Goal: Task Accomplishment & Management: Manage account settings

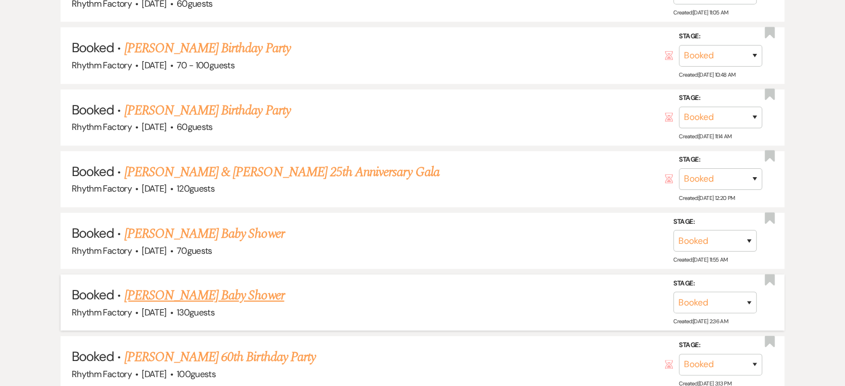
scroll to position [645, 0]
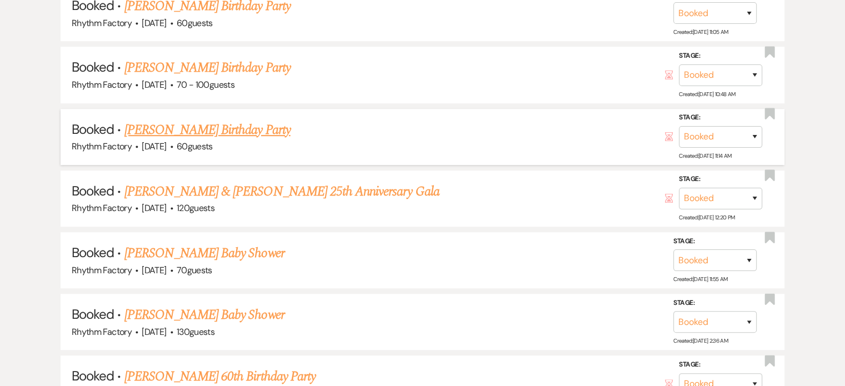
click at [280, 131] on link "[PERSON_NAME] Birthday Party" at bounding box center [207, 130] width 166 height 20
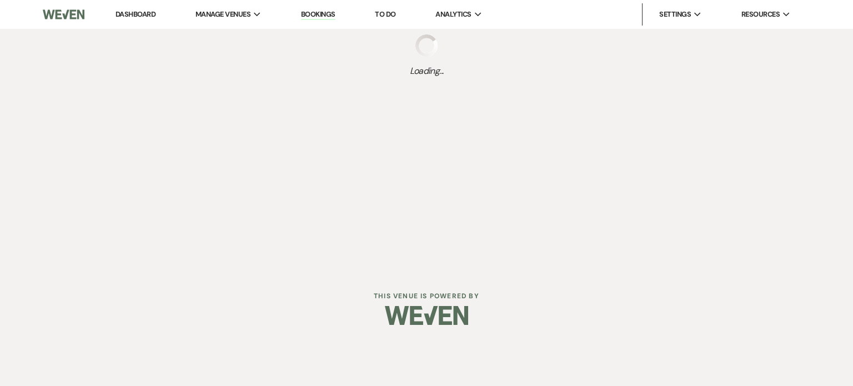
select select "12"
select select "4"
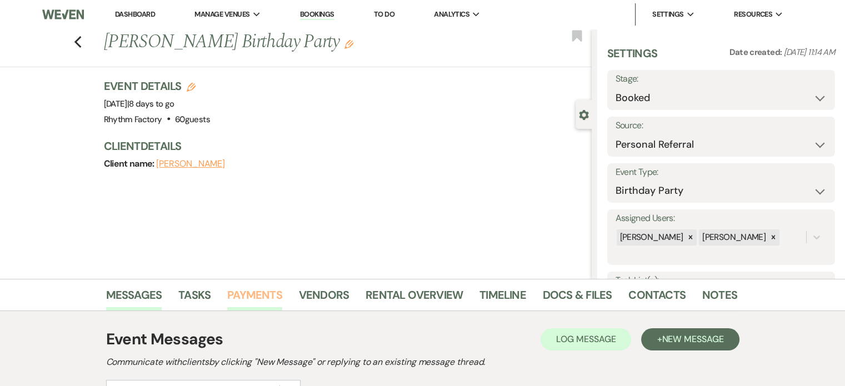
click at [269, 297] on link "Payments" at bounding box center [254, 298] width 55 height 24
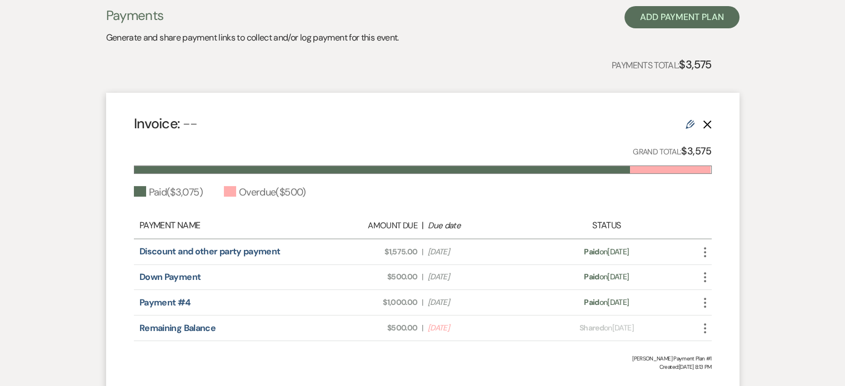
scroll to position [333, 0]
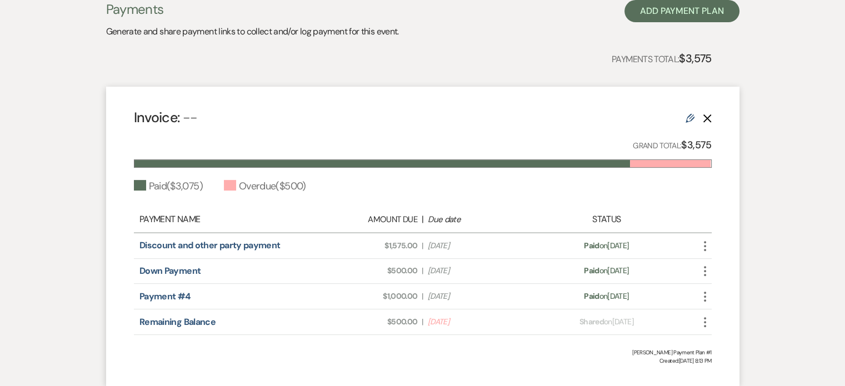
click at [690, 114] on use at bounding box center [690, 118] width 9 height 9
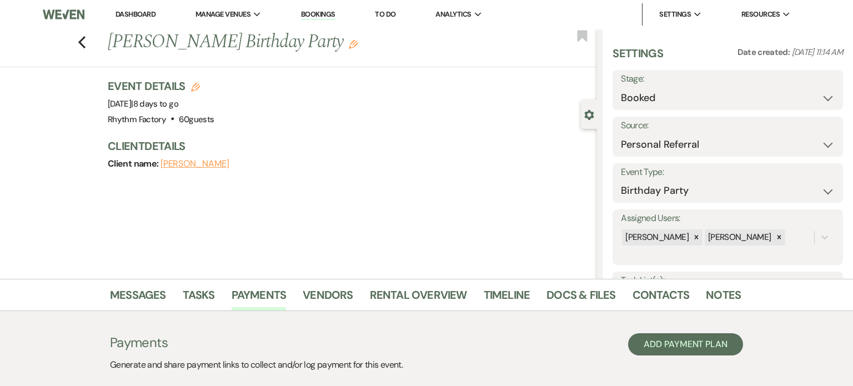
select select "1"
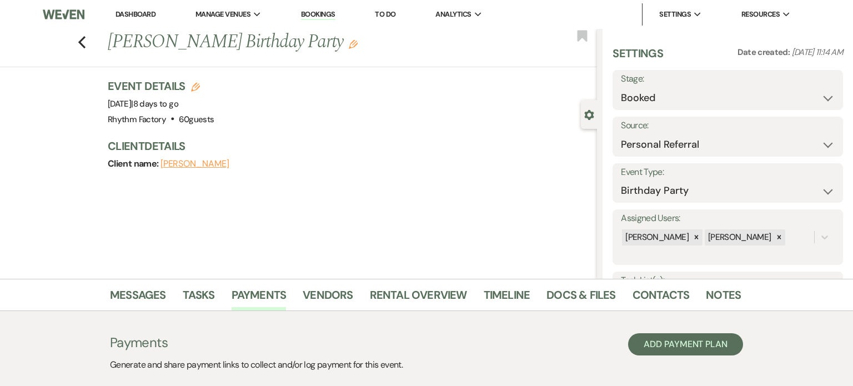
select select "true"
select select "1"
select select "true"
select select "1"
select select "true"
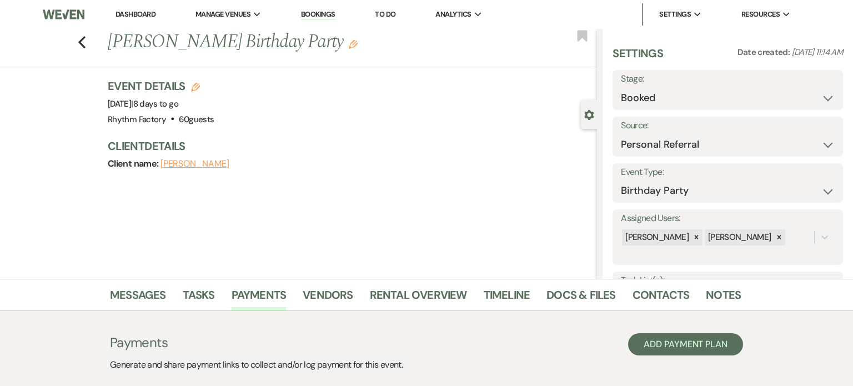
select select "2"
select select "flat"
select select "true"
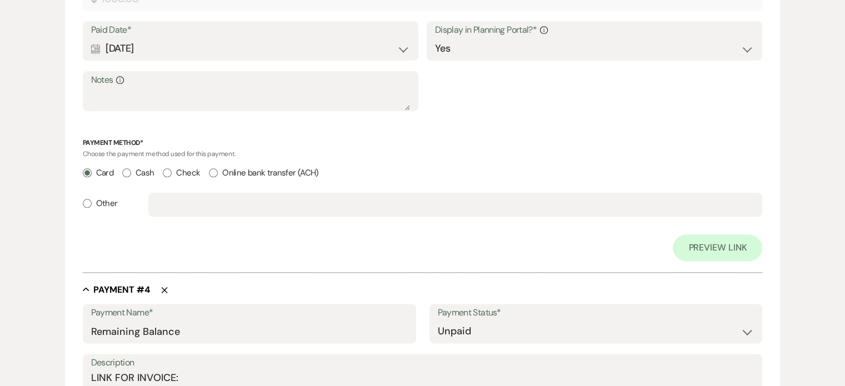
scroll to position [1556, 0]
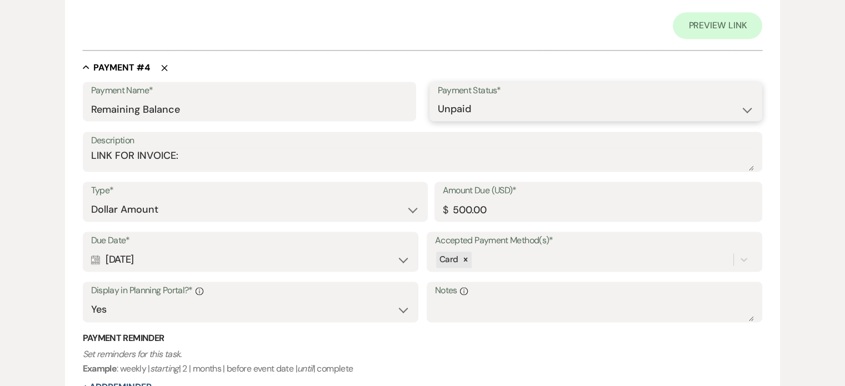
click at [747, 107] on select "Paid Unpaid" at bounding box center [596, 109] width 317 height 22
select select "1"
click at [438, 98] on select "Paid Unpaid" at bounding box center [596, 109] width 317 height 22
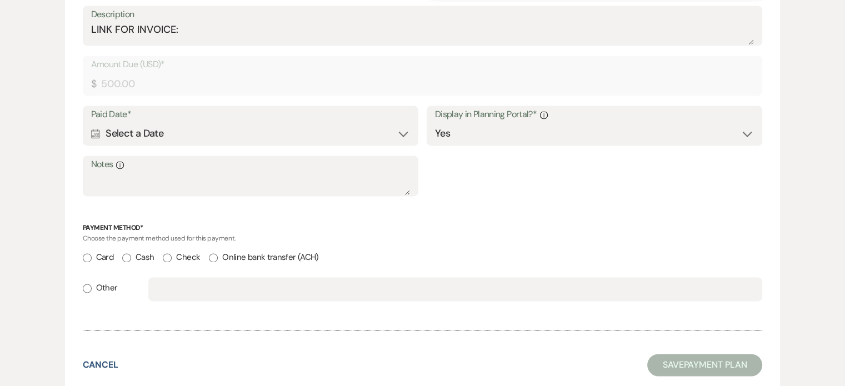
scroll to position [1680, 0]
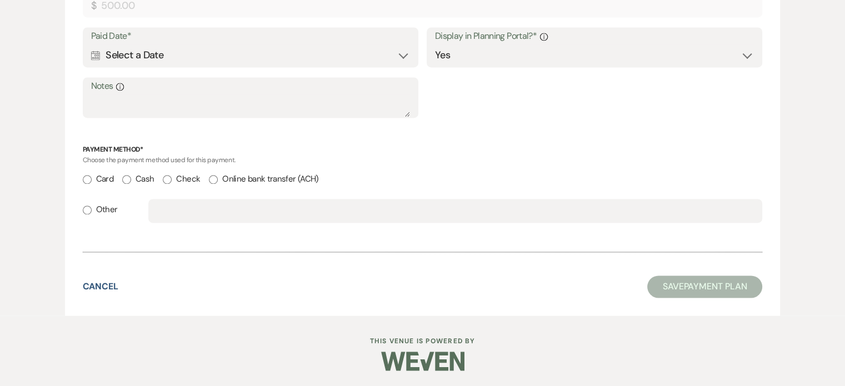
click at [91, 177] on label "Card" at bounding box center [98, 179] width 31 height 15
click at [91, 177] on input "Card" at bounding box center [87, 179] width 9 height 9
radio input "true"
click at [244, 51] on div "Calendar Select a Date Expand" at bounding box center [250, 55] width 319 height 22
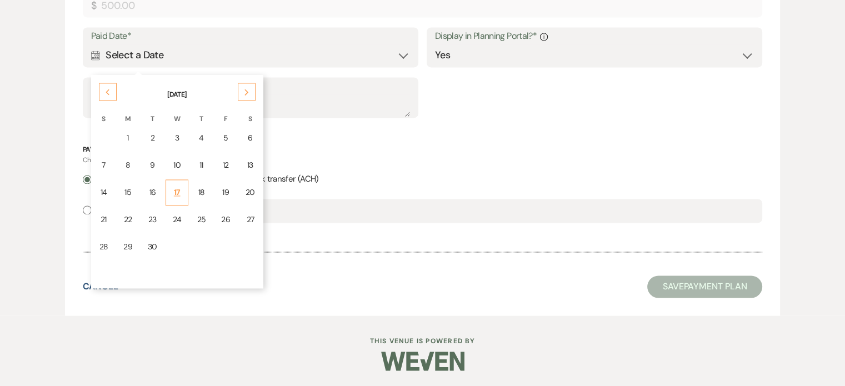
click at [174, 187] on div "17" at bounding box center [177, 193] width 9 height 12
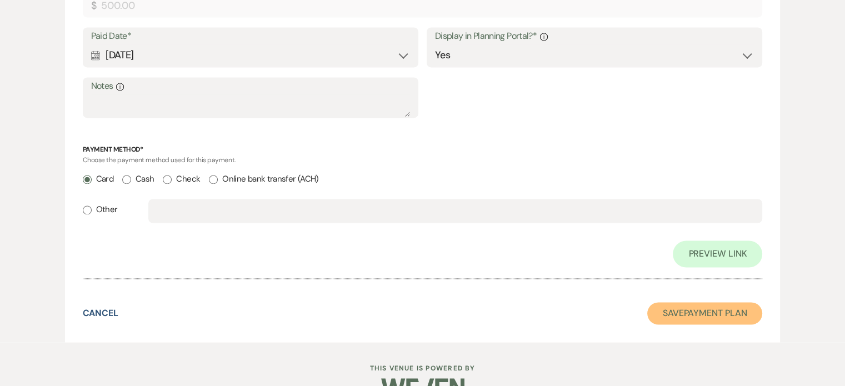
click at [687, 311] on button "Save Payment Plan" at bounding box center [705, 313] width 116 height 22
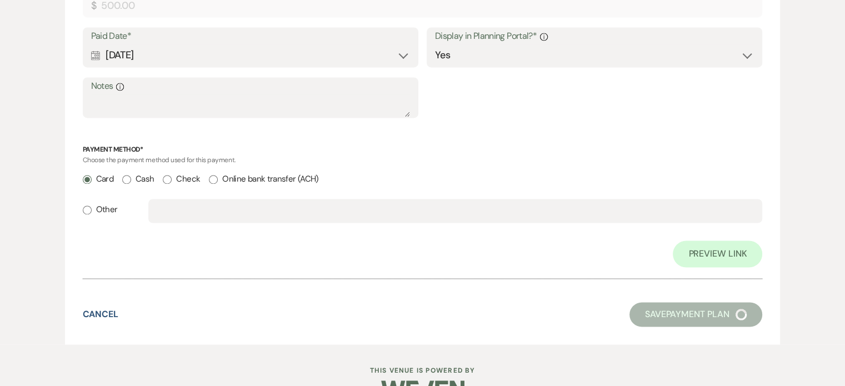
select select "12"
select select "4"
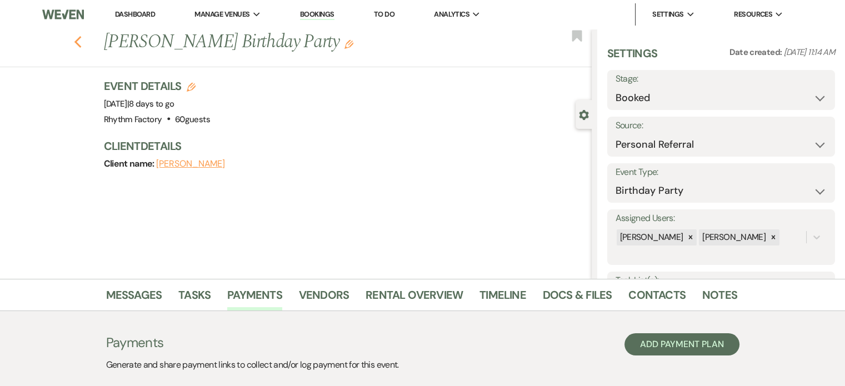
click at [82, 42] on icon "Previous" at bounding box center [78, 42] width 8 height 13
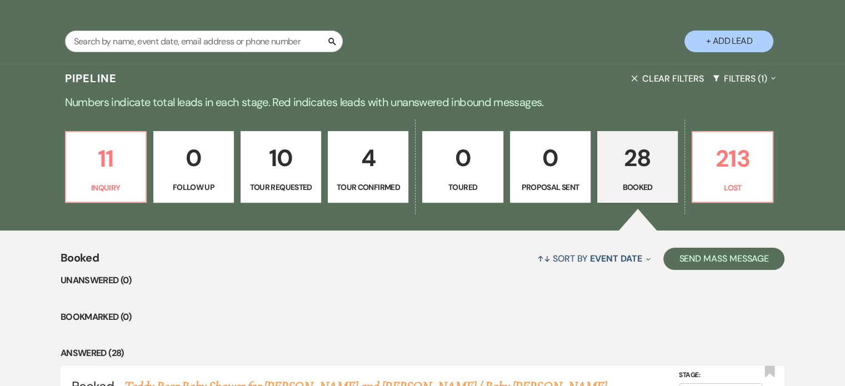
scroll to position [201, 0]
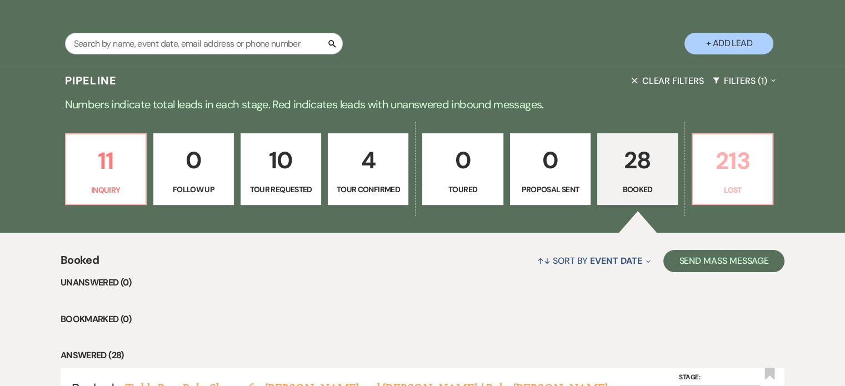
click at [728, 159] on p "213" at bounding box center [733, 160] width 66 height 37
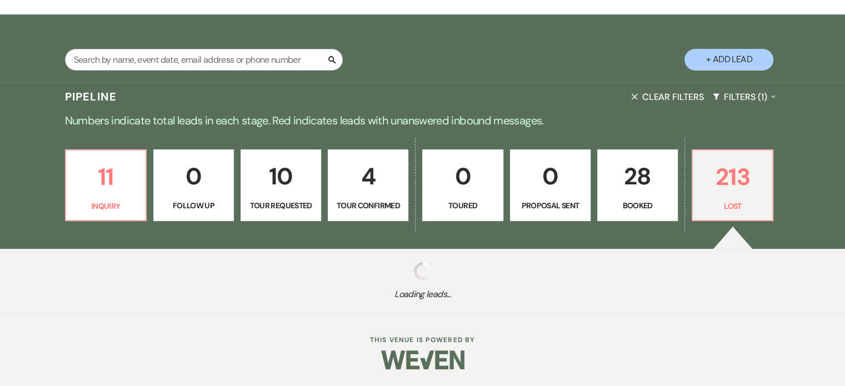
scroll to position [184, 0]
select select "8"
select select "10"
select select "8"
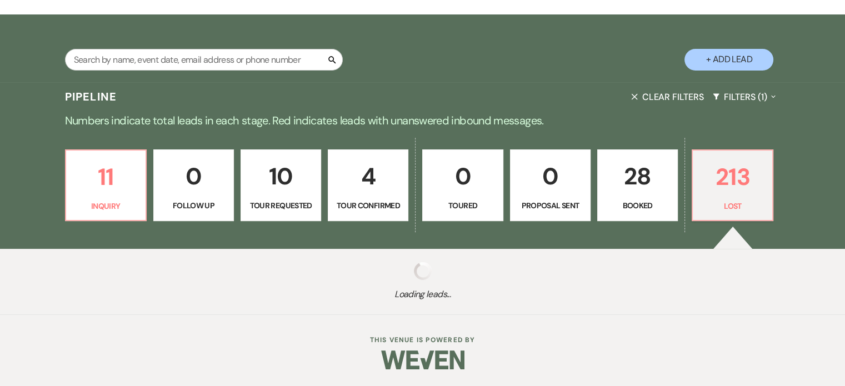
select select "8"
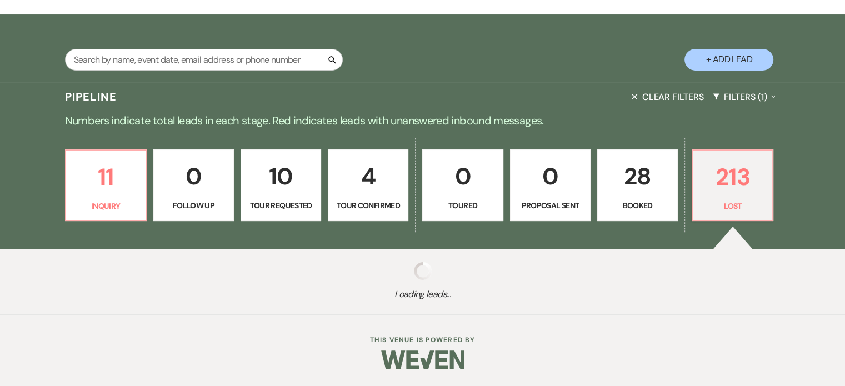
select select "5"
select select "8"
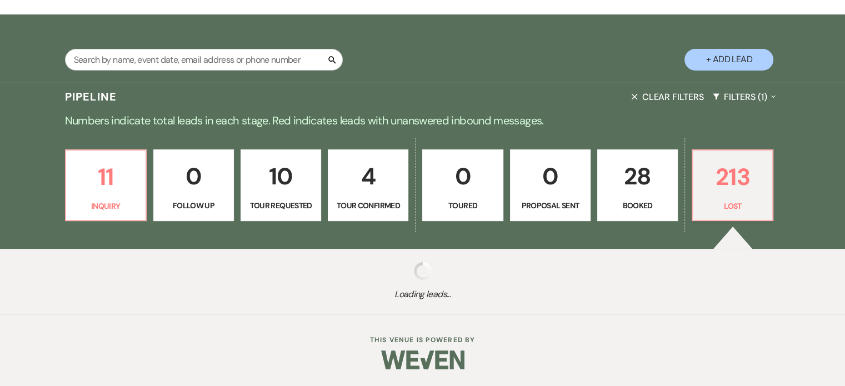
select select "8"
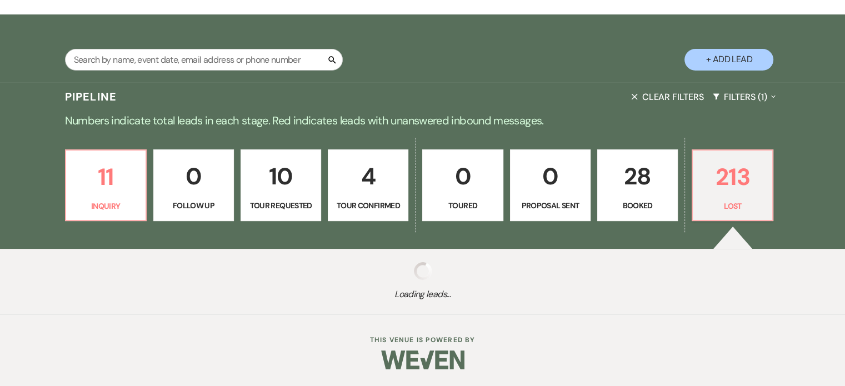
select select "8"
select select "10"
select select "8"
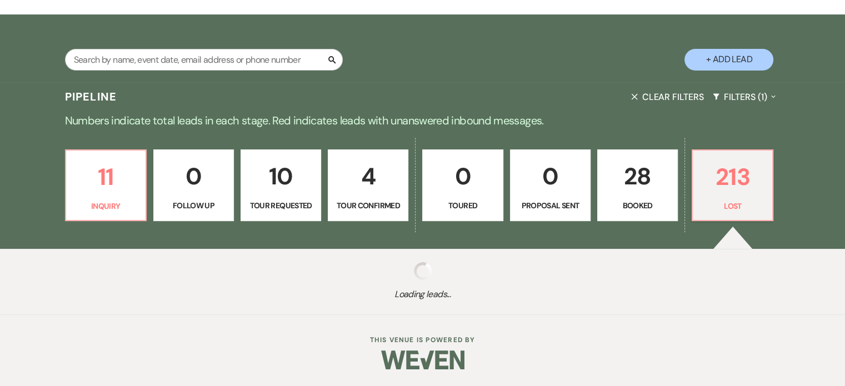
select select "8"
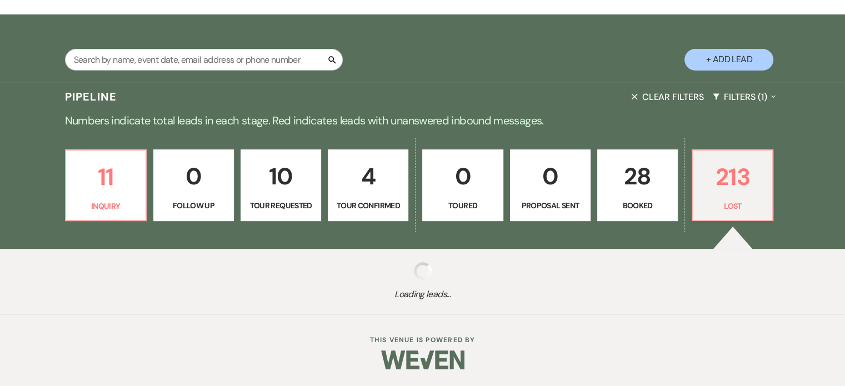
select select "8"
select select "7"
select select "8"
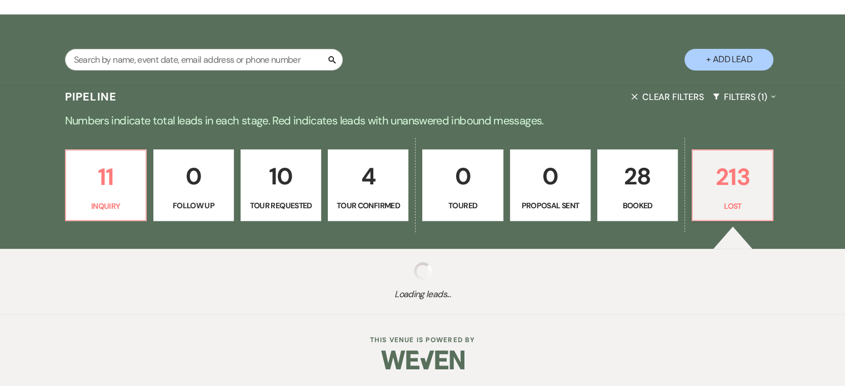
select select "8"
select select "5"
select select "8"
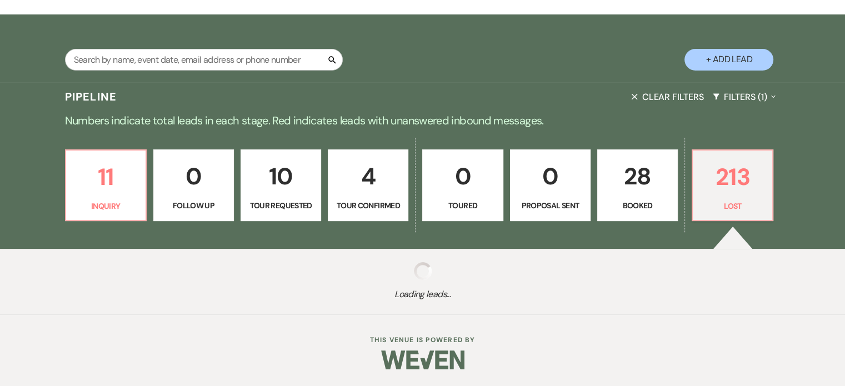
select select "8"
select select "5"
select select "8"
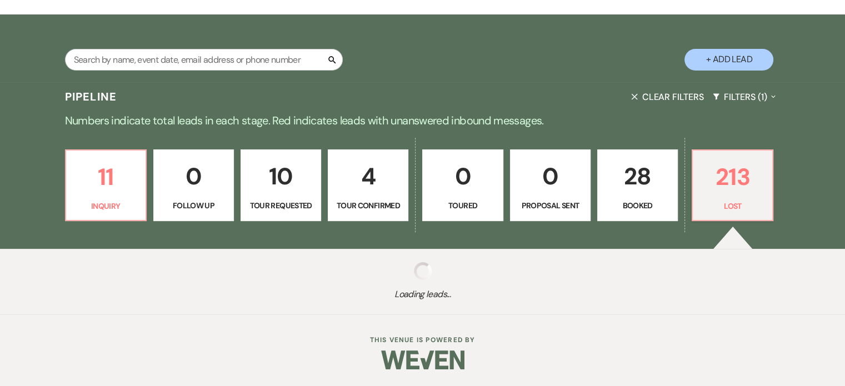
select select "8"
select select "5"
select select "8"
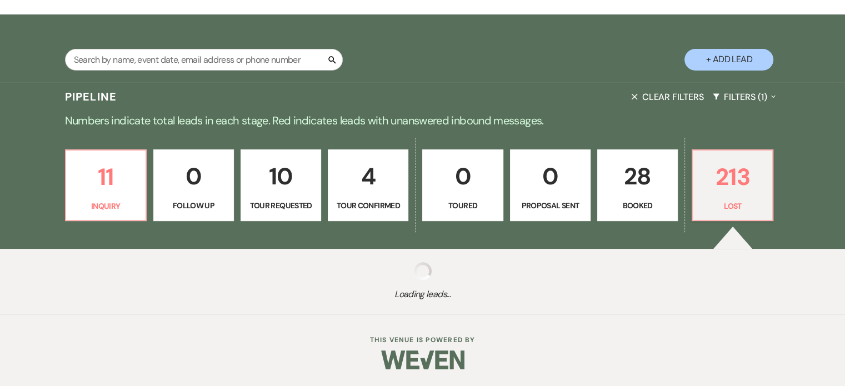
select select "5"
select select "8"
select select "5"
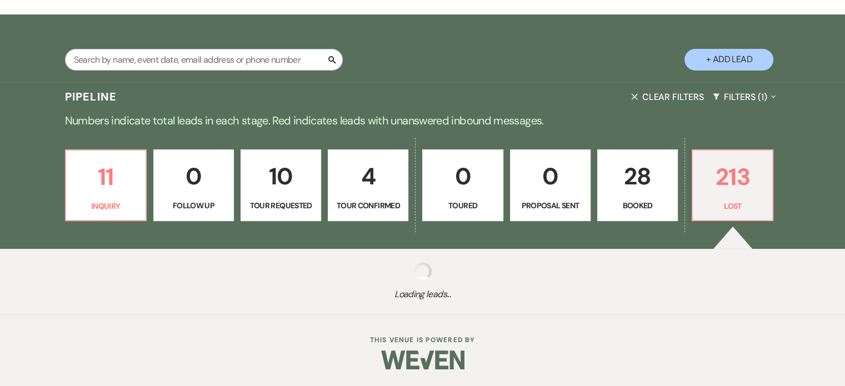
select select "8"
select select "10"
select select "8"
select select "10"
select select "8"
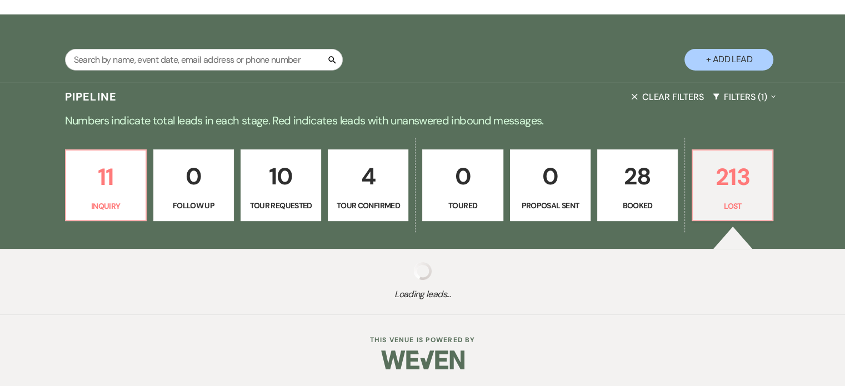
select select "8"
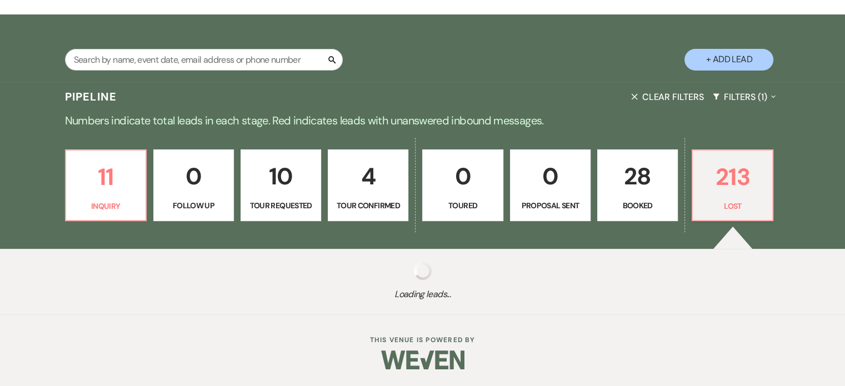
select select "8"
select select "5"
select select "8"
select select "5"
select select "8"
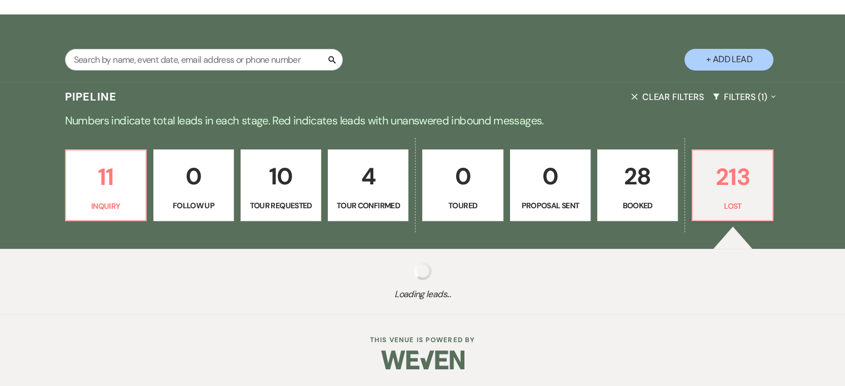
select select "10"
select select "8"
select select "5"
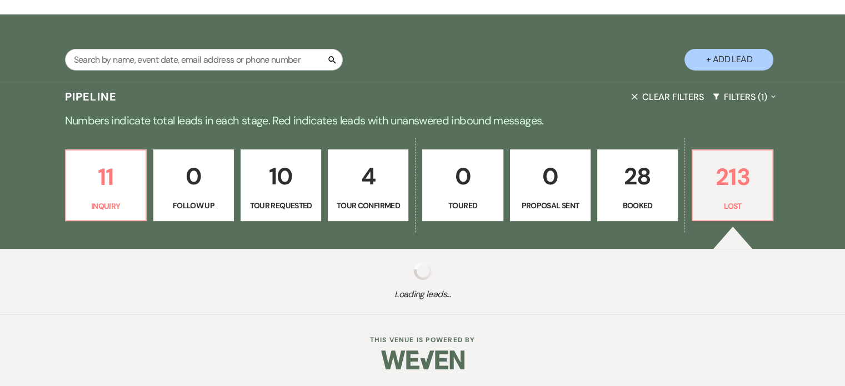
select select "8"
select select "7"
select select "8"
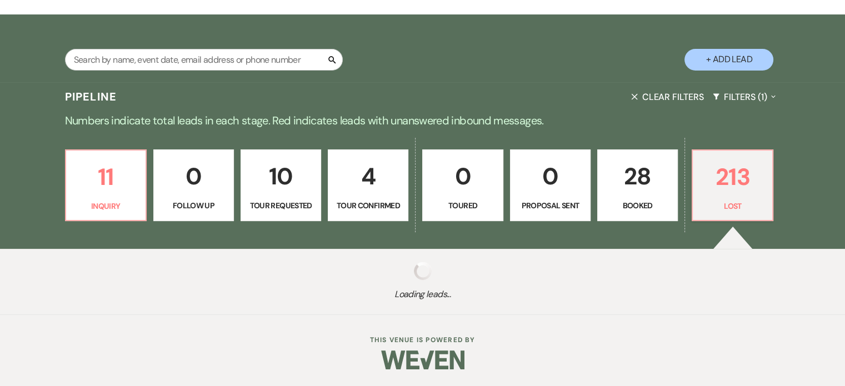
select select "5"
select select "8"
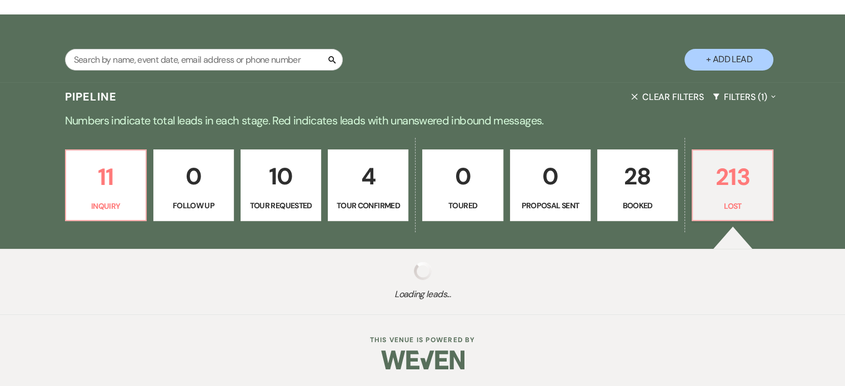
select select "8"
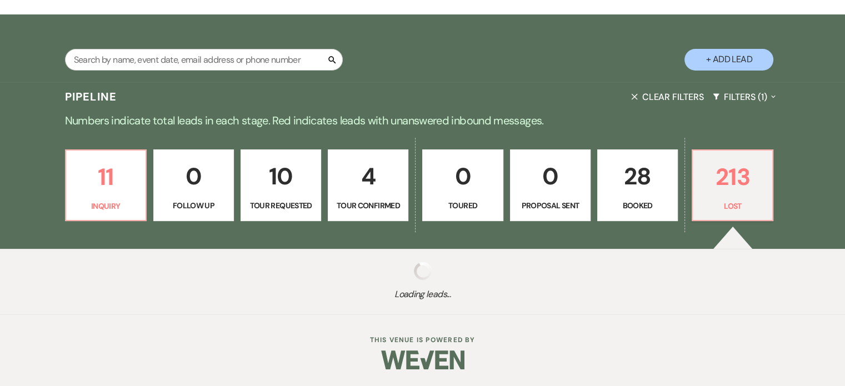
select select "8"
select select "5"
select select "8"
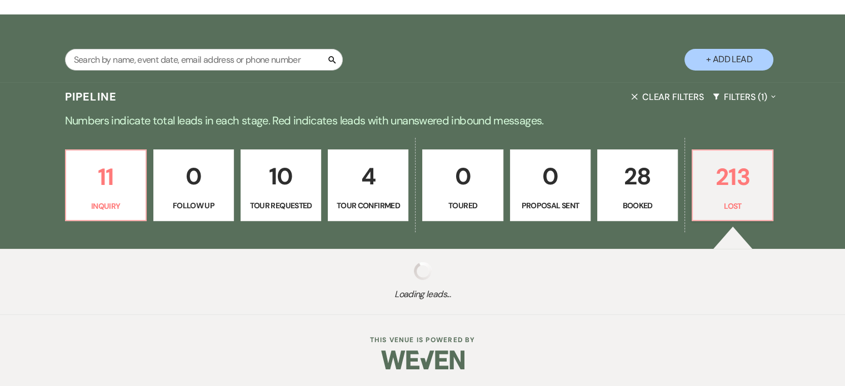
select select "8"
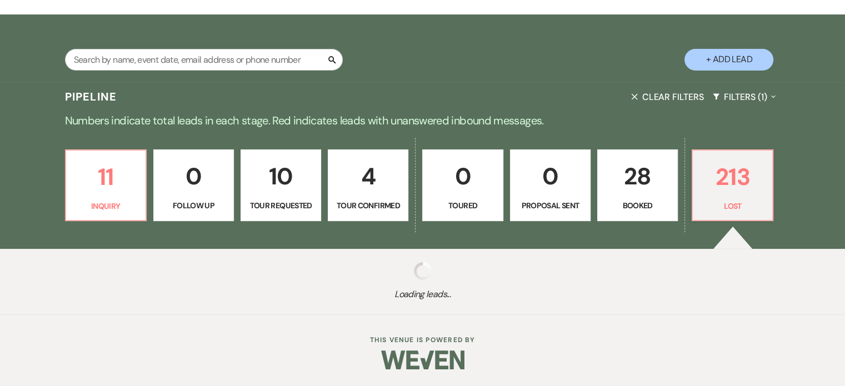
select select "8"
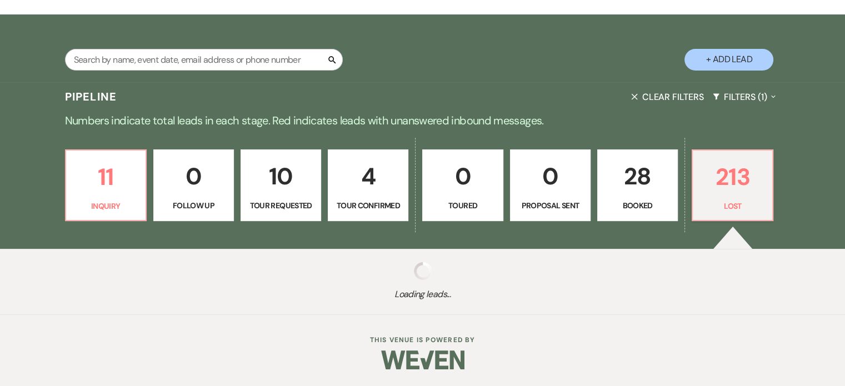
select select "8"
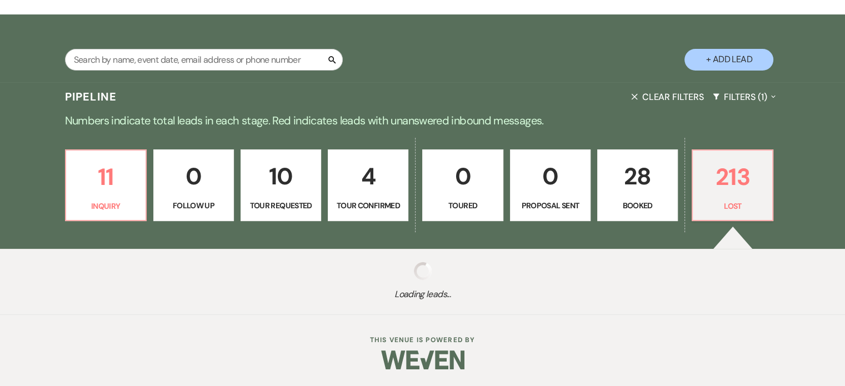
select select "8"
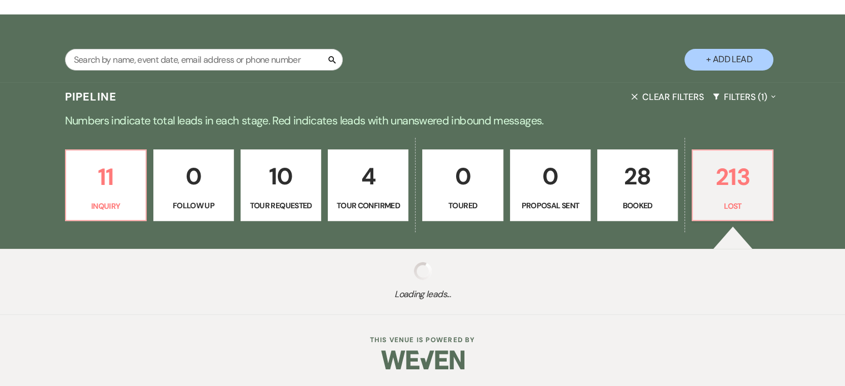
select select "8"
select select "5"
select select "8"
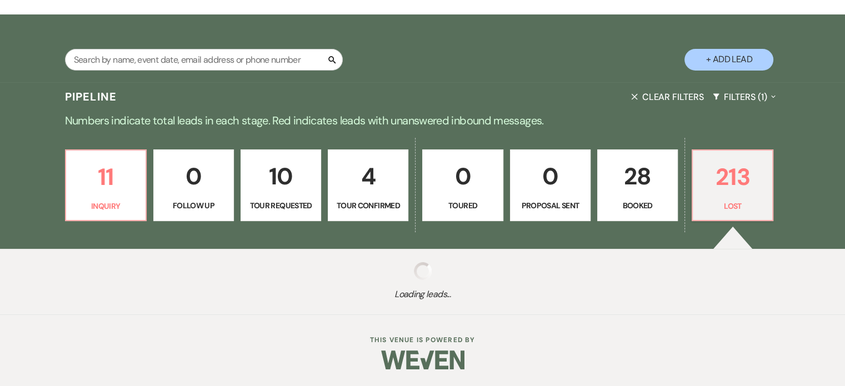
select select "8"
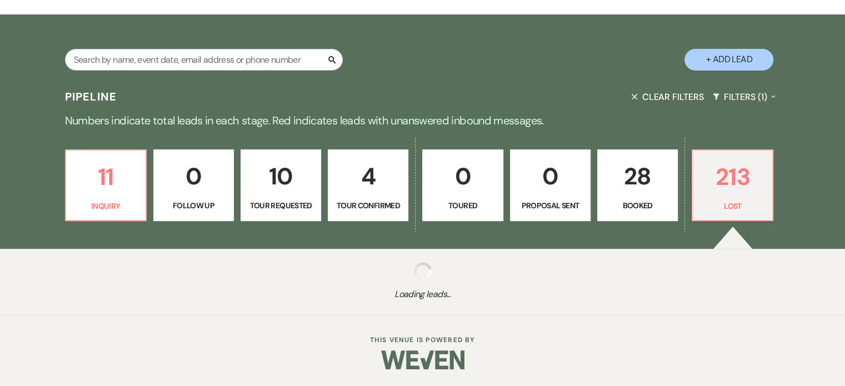
select select "8"
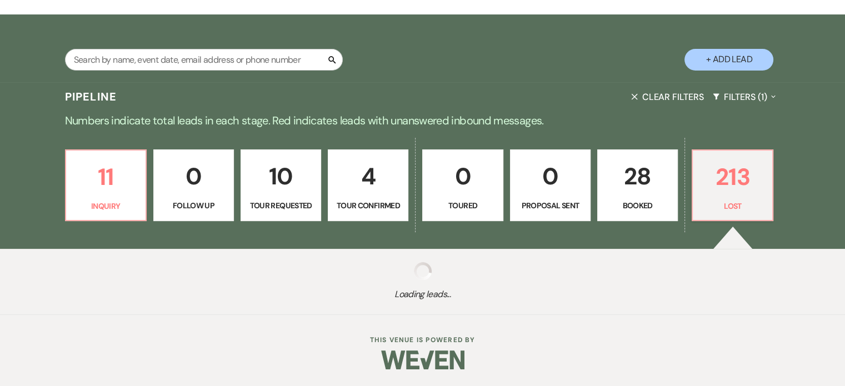
select select "5"
select select "8"
select select "5"
select select "8"
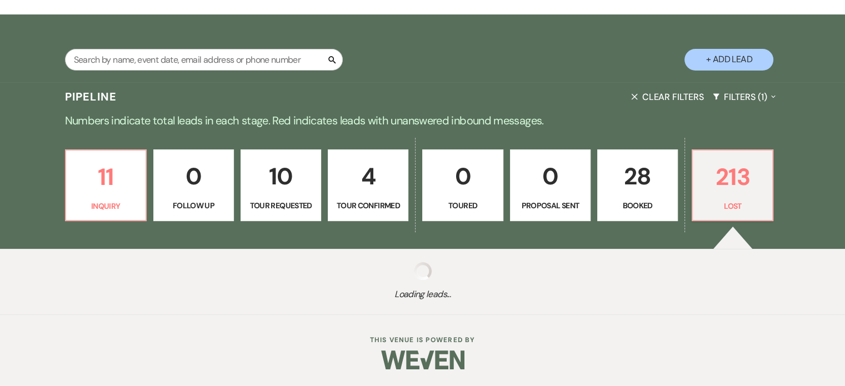
select select "8"
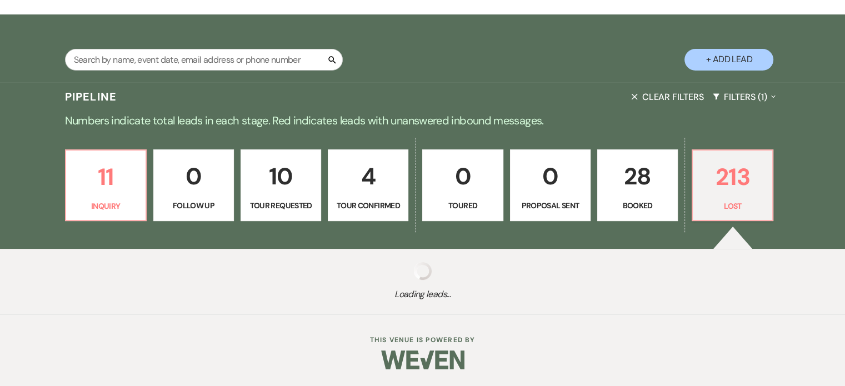
select select "6"
select select "8"
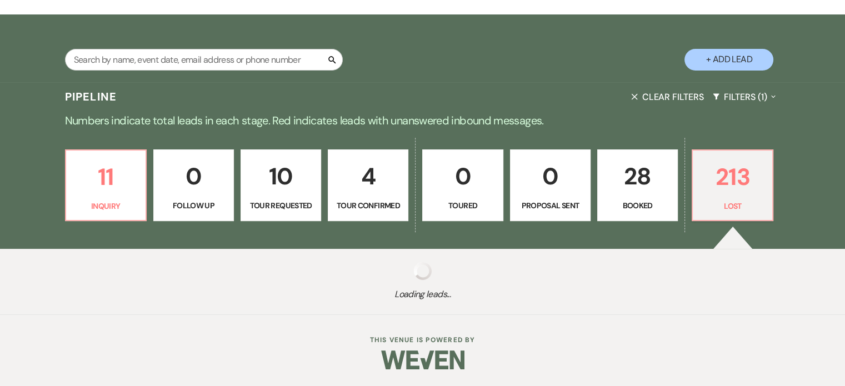
select select "8"
select select "10"
select select "8"
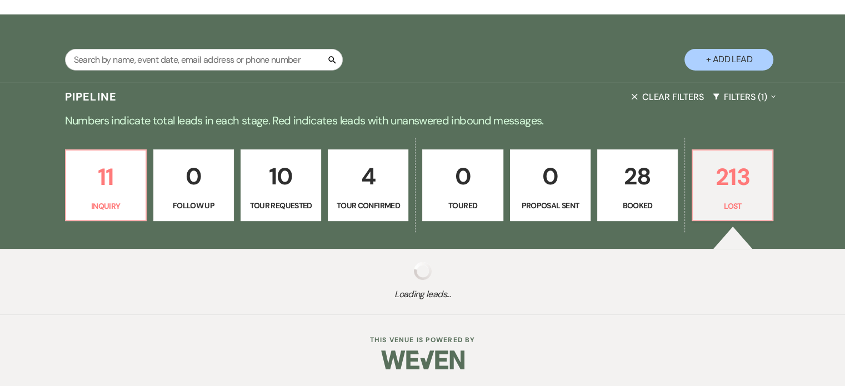
select select "8"
select select "5"
select select "8"
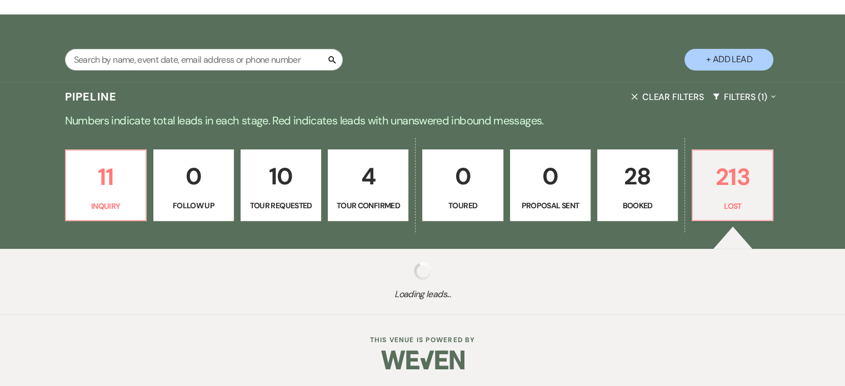
select select "8"
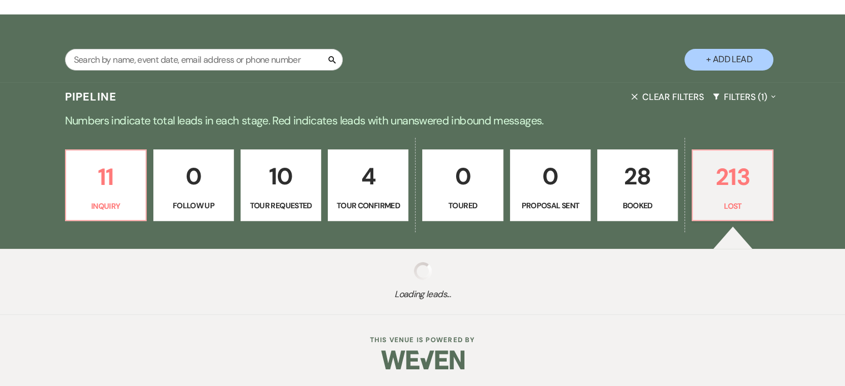
select select "5"
select select "8"
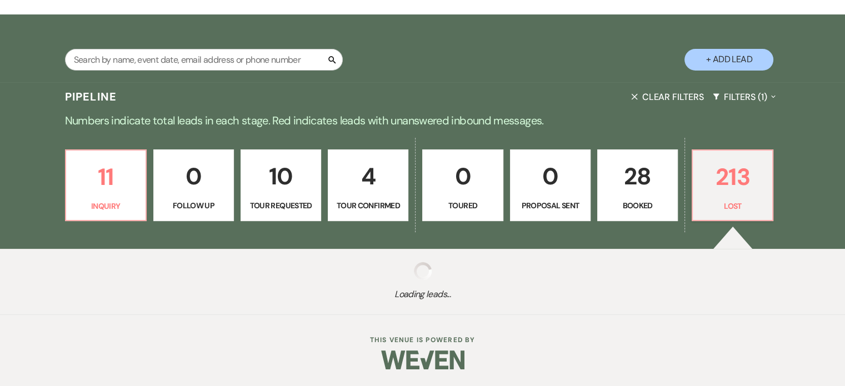
select select "8"
select select "5"
select select "8"
select select "5"
select select "8"
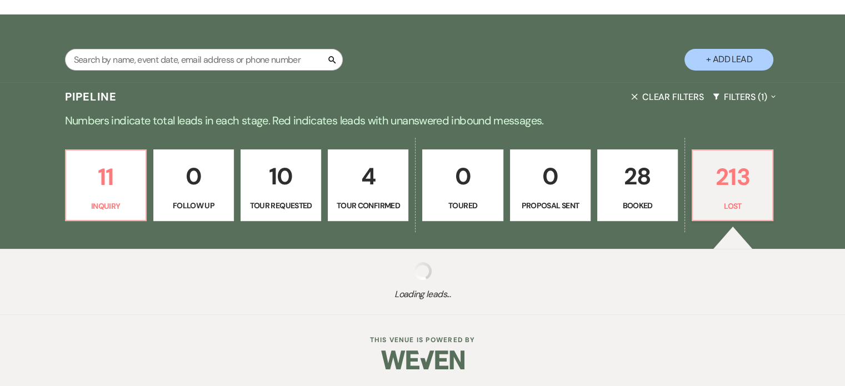
select select "8"
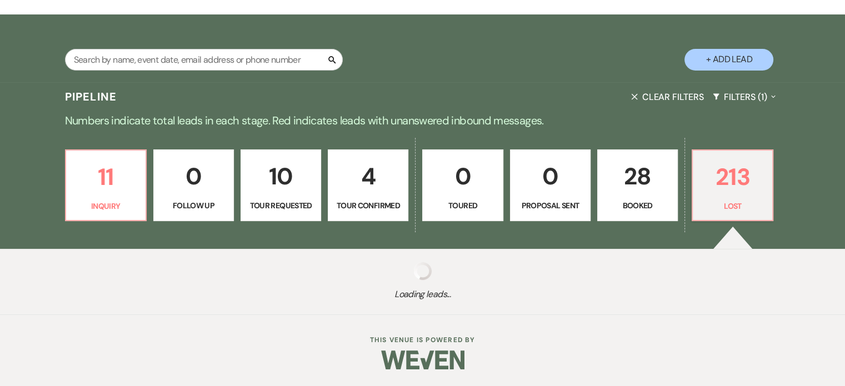
select select "8"
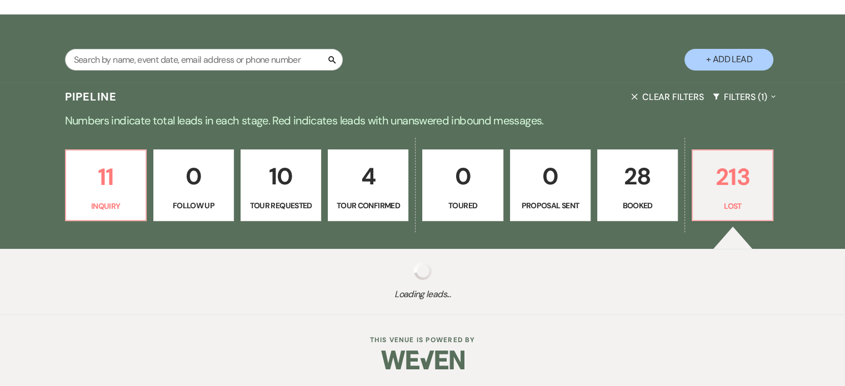
select select "8"
select select "5"
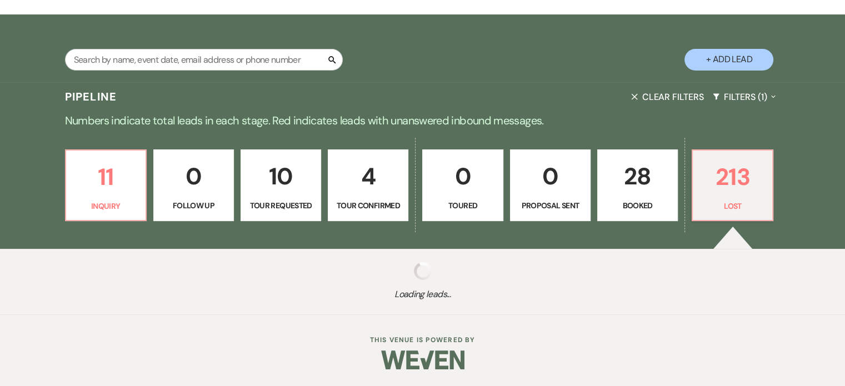
select select "8"
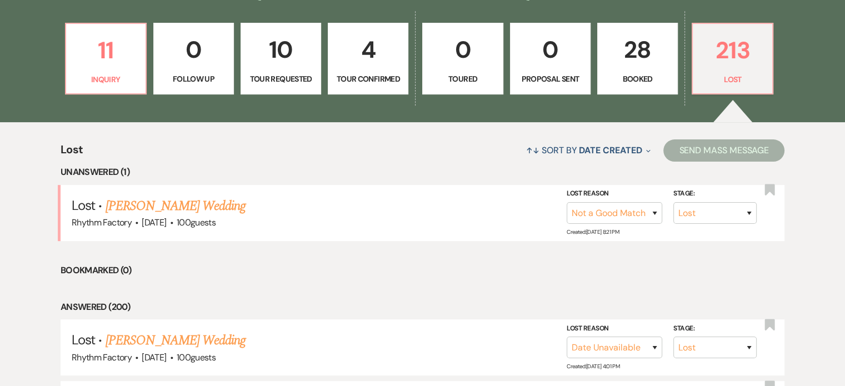
scroll to position [312, 0]
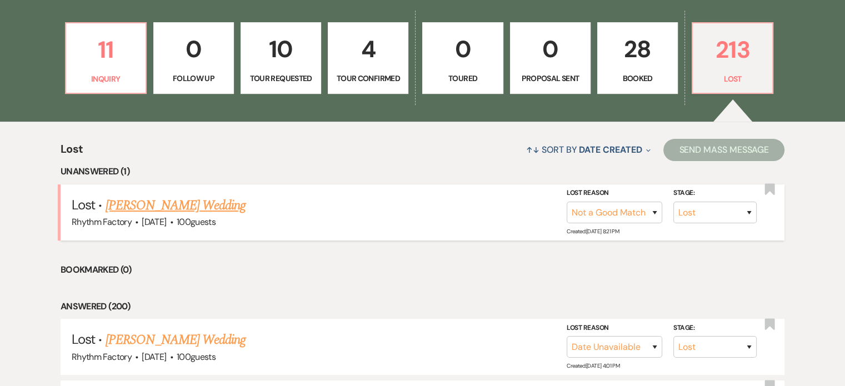
click at [189, 205] on link "[PERSON_NAME] Wedding" at bounding box center [175, 206] width 141 height 20
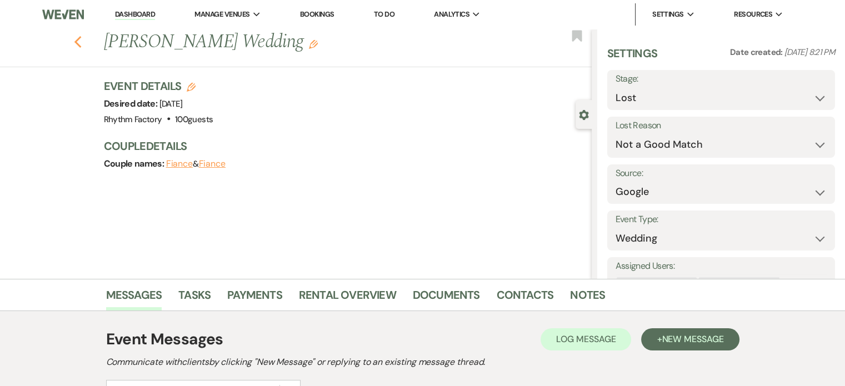
click at [82, 42] on icon "Previous" at bounding box center [78, 42] width 8 height 13
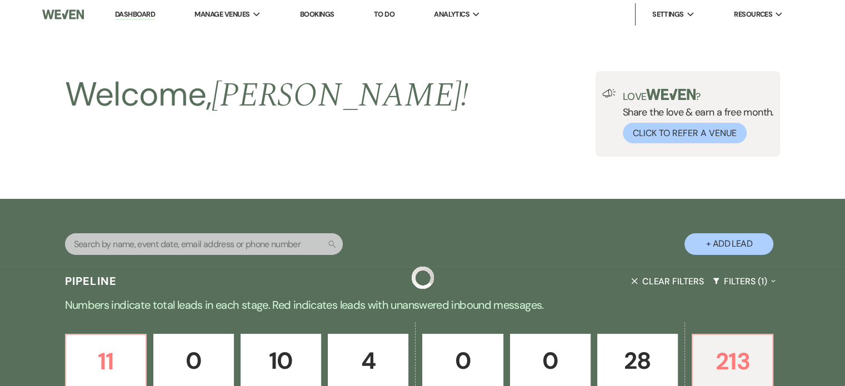
scroll to position [312, 0]
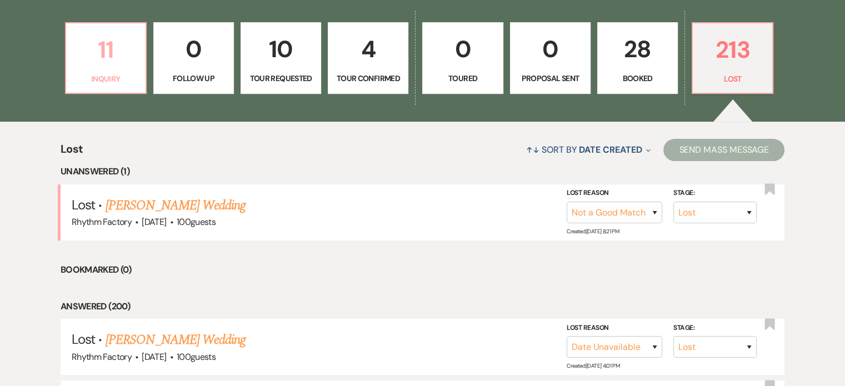
click at [122, 52] on p "11" at bounding box center [106, 49] width 66 height 37
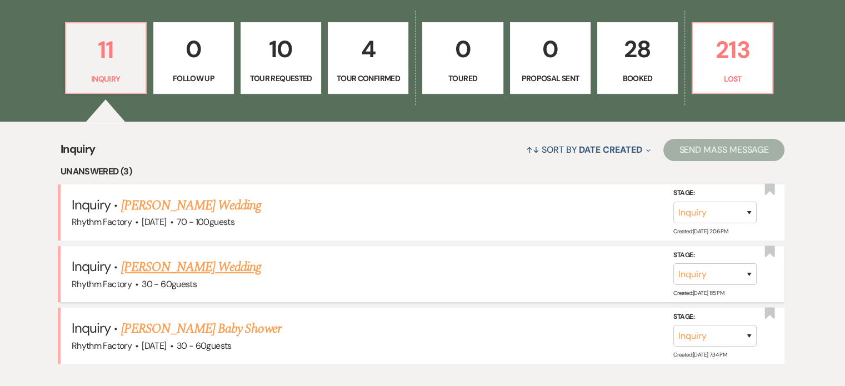
click at [230, 263] on link "[PERSON_NAME] Wedding" at bounding box center [191, 267] width 141 height 20
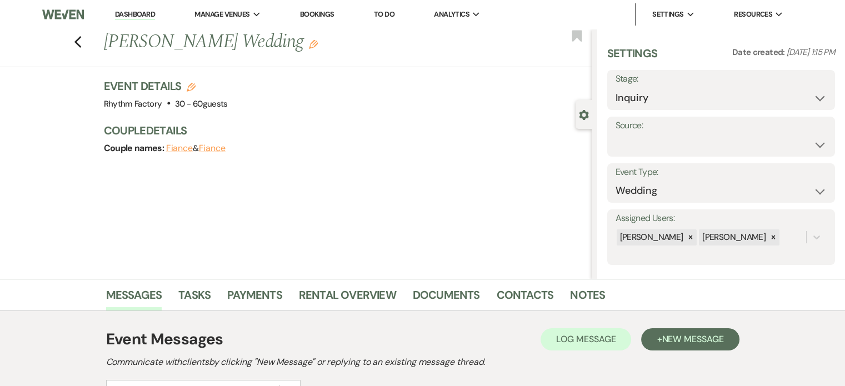
click at [818, 102] on div "Stage: Inquiry Follow Up Tour Requested Tour Confirmed Toured Proposal Sent Boo…" at bounding box center [721, 90] width 228 height 40
click at [816, 99] on select "Inquiry Follow Up Tour Requested Tour Confirmed Toured Proposal Sent Booked Lost" at bounding box center [721, 98] width 211 height 22
click at [616, 87] on select "Inquiry Follow Up Tour Requested Tour Confirmed Toured Proposal Sent Booked Lost" at bounding box center [721, 98] width 211 height 22
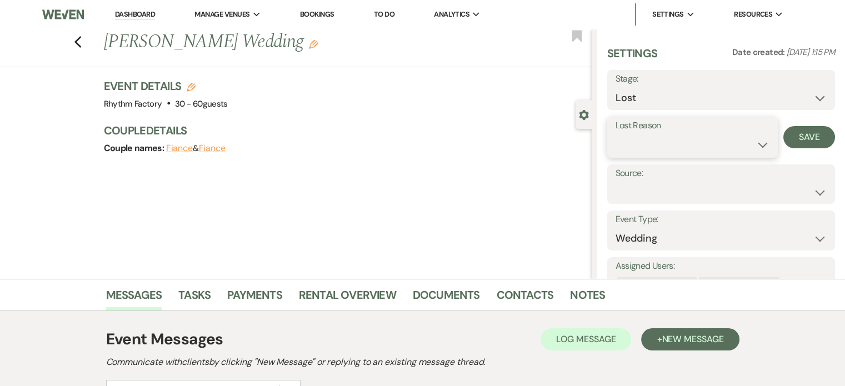
click at [756, 144] on select "Booked Elsewhere Budget Date Unavailable No Response Not a Good Match Capacity …" at bounding box center [693, 145] width 154 height 22
click at [616, 134] on select "Booked Elsewhere Budget Date Unavailable No Response Not a Good Match Capacity …" at bounding box center [693, 145] width 154 height 22
click at [792, 137] on button "Save" at bounding box center [809, 137] width 52 height 22
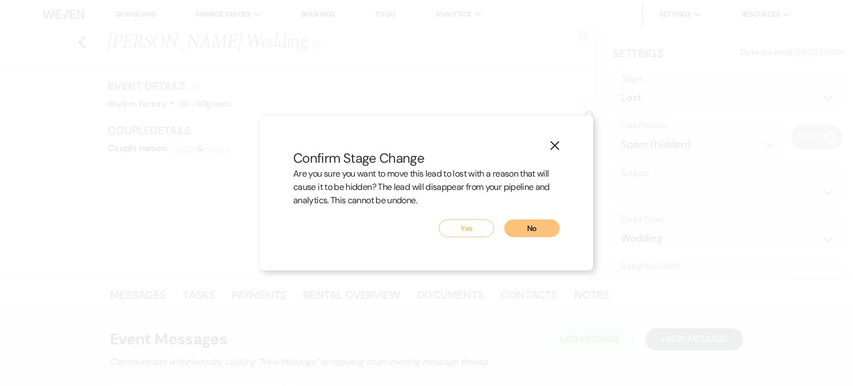
click at [450, 226] on button "Yes" at bounding box center [467, 228] width 56 height 18
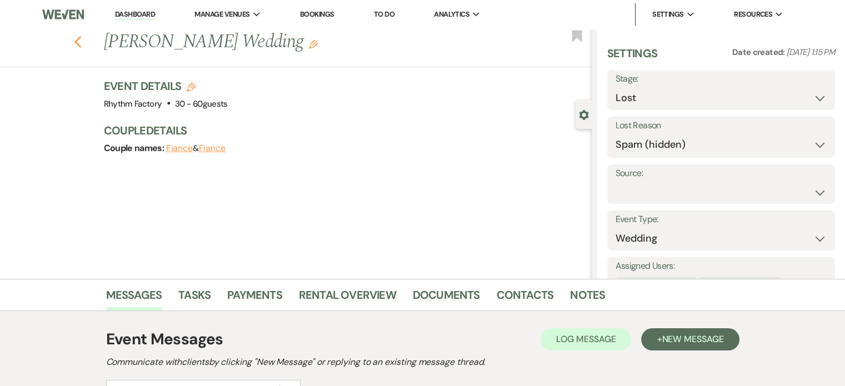
click at [78, 43] on icon "Previous" at bounding box center [78, 42] width 8 height 13
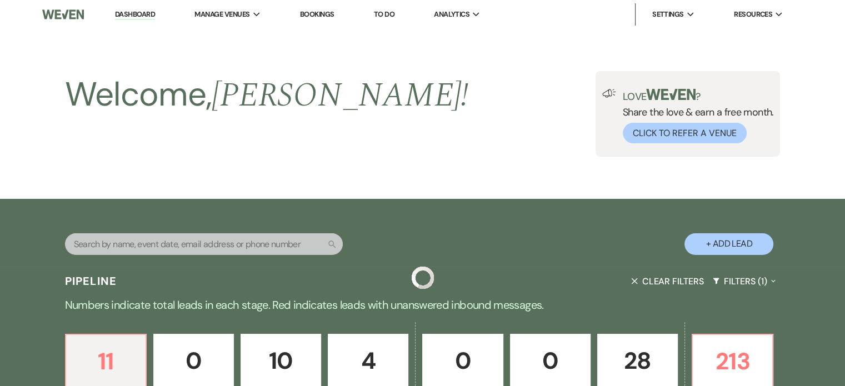
scroll to position [312, 0]
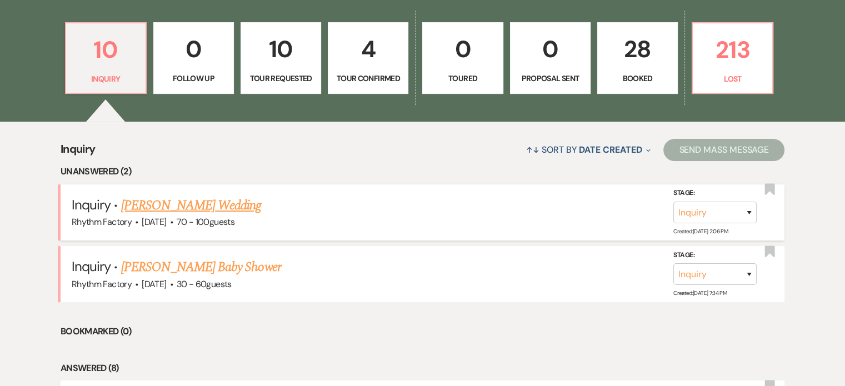
click at [202, 208] on link "[PERSON_NAME] Wedding" at bounding box center [191, 206] width 141 height 20
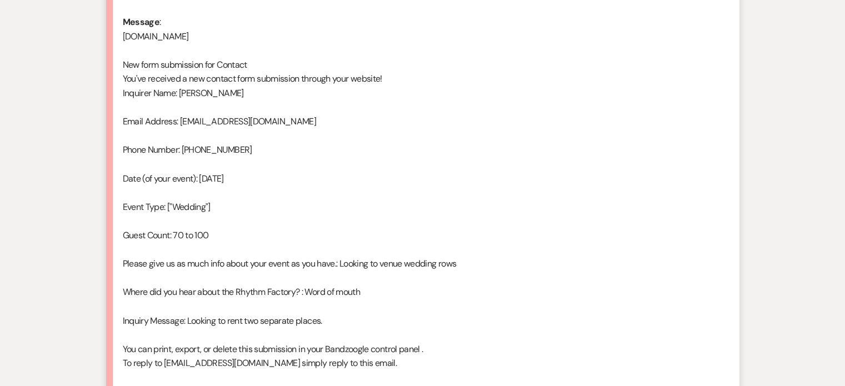
scroll to position [748, 0]
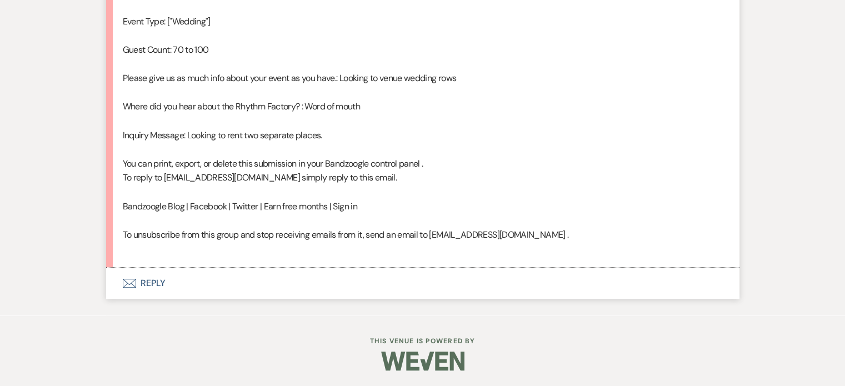
click at [151, 283] on button "Envelope Reply" at bounding box center [422, 283] width 633 height 31
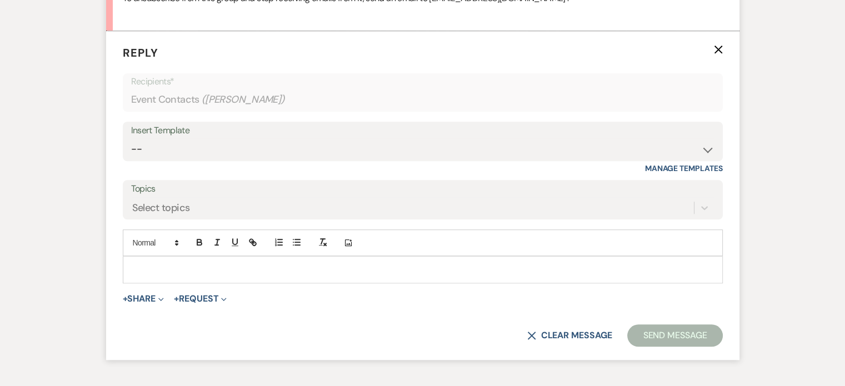
scroll to position [986, 0]
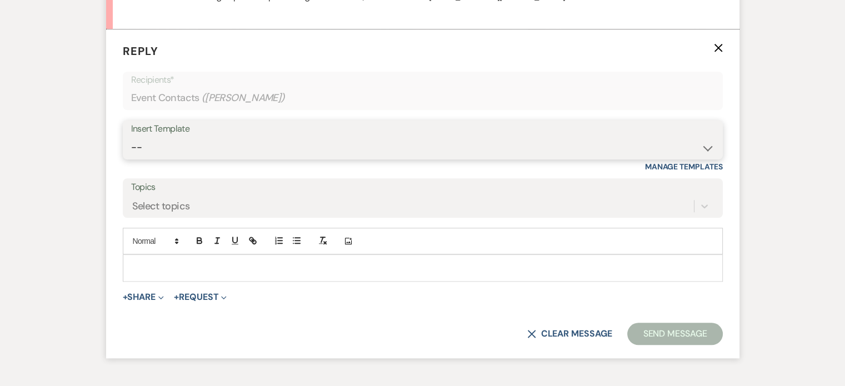
click at [705, 148] on select "-- Available Date I want PRICE More detail to give price Use our decor Wedding …" at bounding box center [422, 148] width 583 height 22
click at [131, 137] on select "-- Available Date I want PRICE More detail to give price Use our decor Wedding …" at bounding box center [422, 148] width 583 height 22
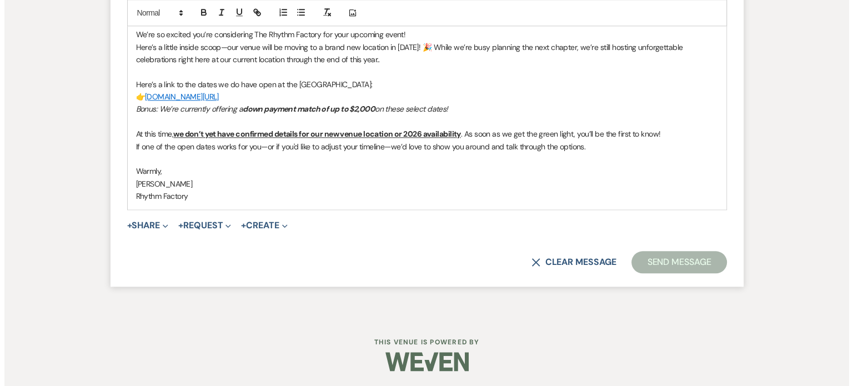
scroll to position [1245, 0]
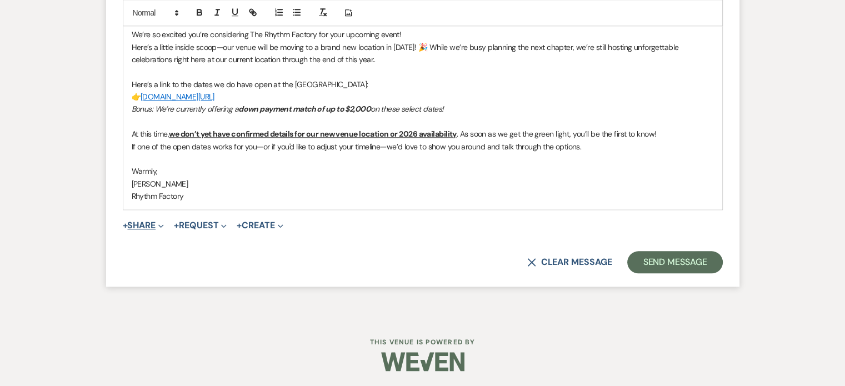
click at [140, 226] on button "+ Share Expand" at bounding box center [144, 225] width 42 height 9
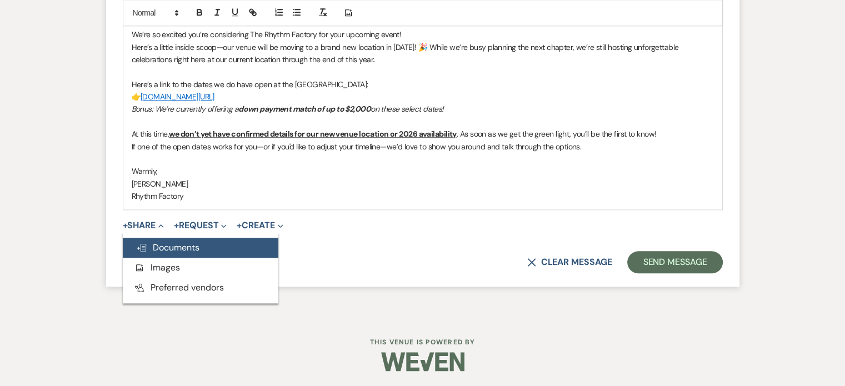
click at [209, 250] on button "Doc Upload Documents" at bounding box center [201, 248] width 156 height 20
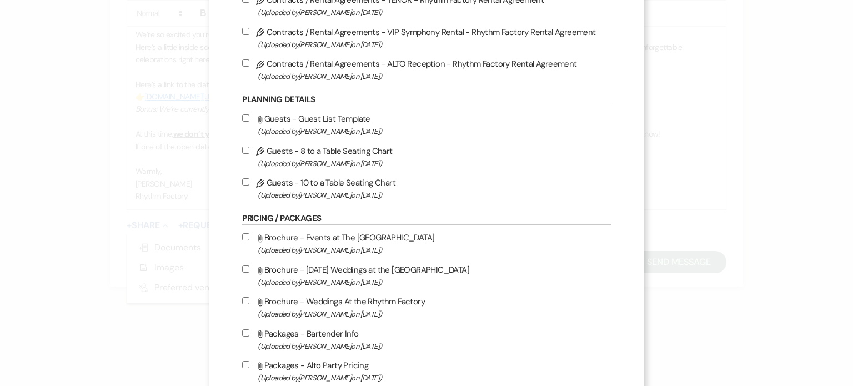
scroll to position [389, 0]
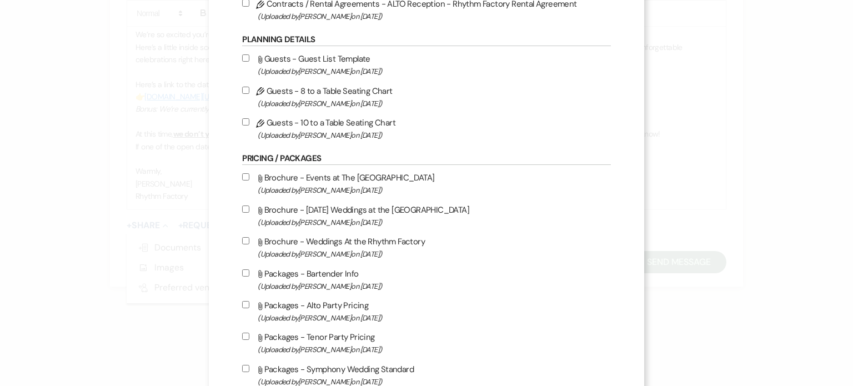
click at [242, 211] on input "Attach File Brochure - [DATE] Weddings at the [GEOGRAPHIC_DATA] (Uploaded by [P…" at bounding box center [245, 209] width 7 height 7
click at [243, 243] on input "Attach File Brochure - Weddings At the Rhythm Factory (Uploaded by [PERSON_NAME…" at bounding box center [245, 240] width 7 height 7
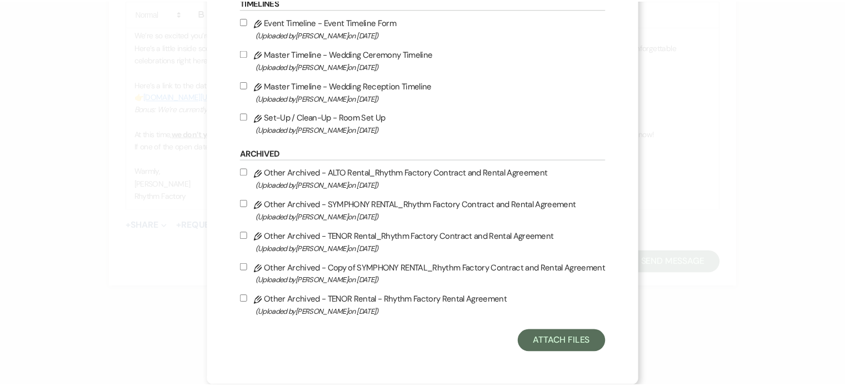
scroll to position [1237, 0]
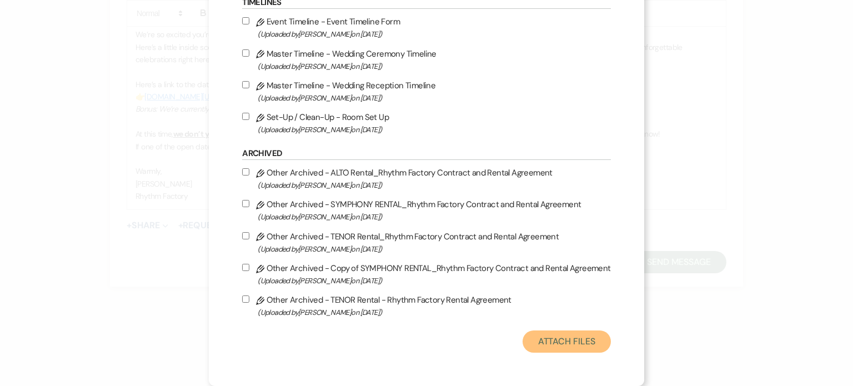
click at [552, 339] on button "Attach Files" at bounding box center [567, 342] width 88 height 22
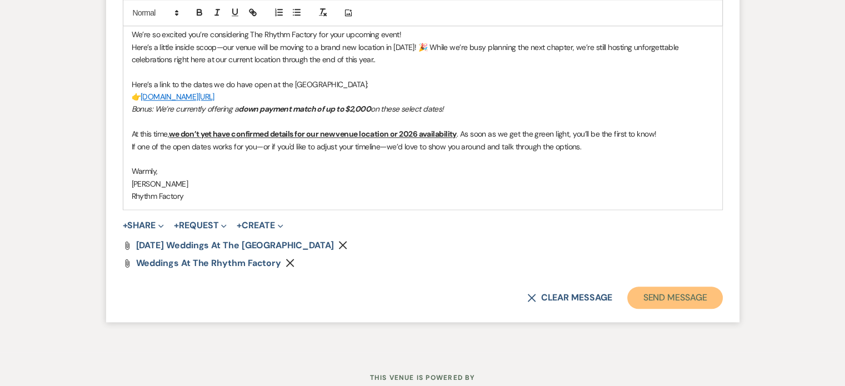
click at [665, 304] on button "Send Message" at bounding box center [674, 298] width 95 height 22
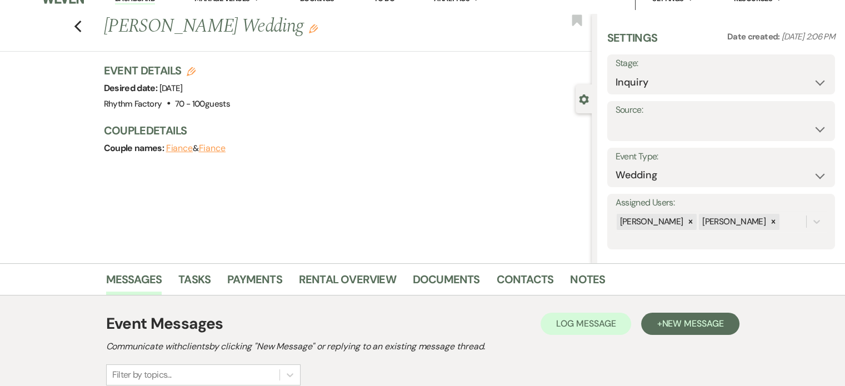
scroll to position [0, 0]
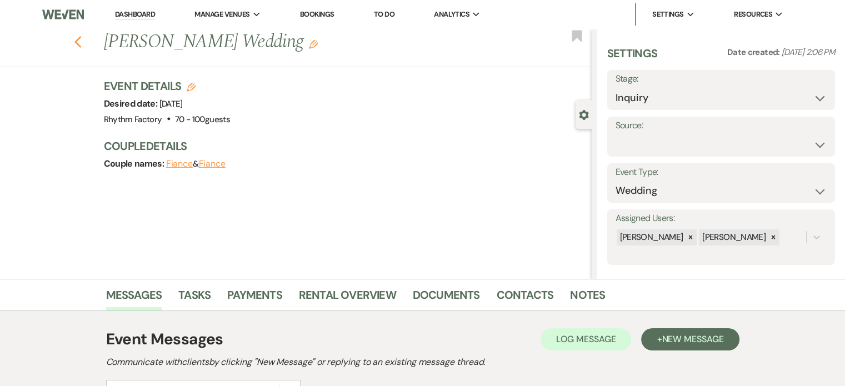
click at [80, 42] on use "button" at bounding box center [77, 42] width 7 height 12
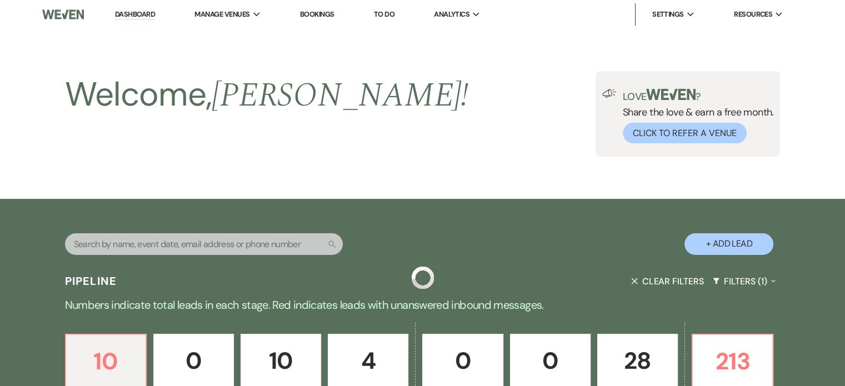
scroll to position [312, 0]
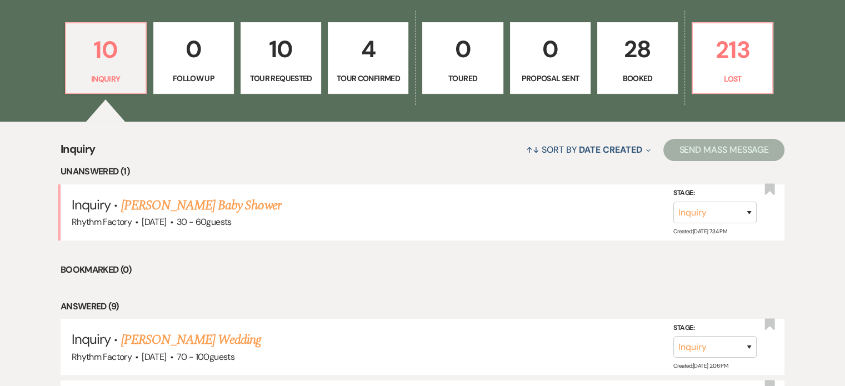
click at [239, 209] on link "[PERSON_NAME] Baby Shower" at bounding box center [201, 206] width 160 height 20
